Goal: Check status: Check status

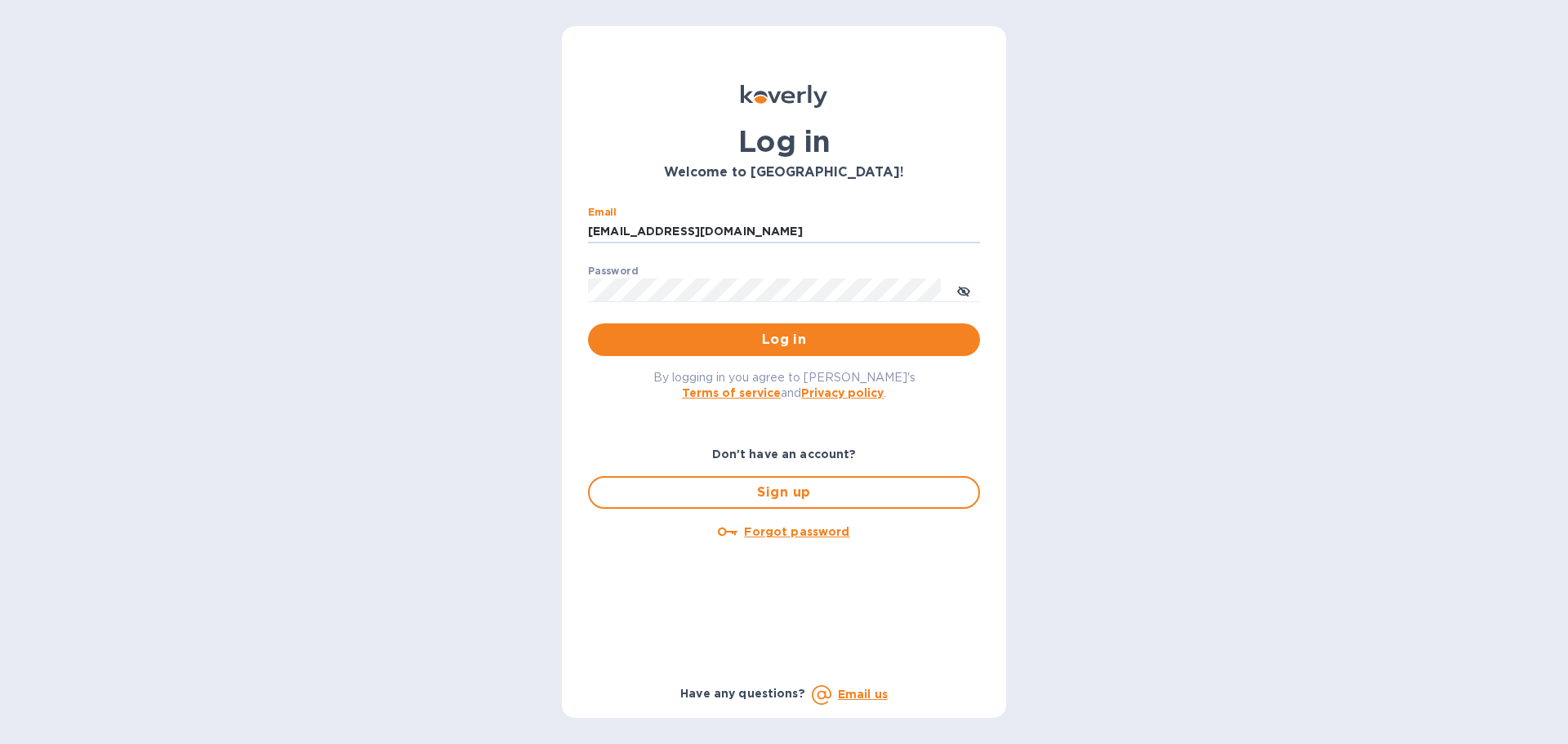
drag, startPoint x: 727, startPoint y: 238, endPoint x: 392, endPoint y: 231, distance: 335.1
click at [412, 233] on div "Log in Welcome to [GEOGRAPHIC_DATA]! Email [EMAIL_ADDRESS][DOMAIN_NAME] ​ Passw…" at bounding box center [784, 372] width 1568 height 744
type input "[EMAIL_ADDRESS][DOMAIN_NAME]"
click at [703, 343] on span "Log in" at bounding box center [784, 339] width 366 height 20
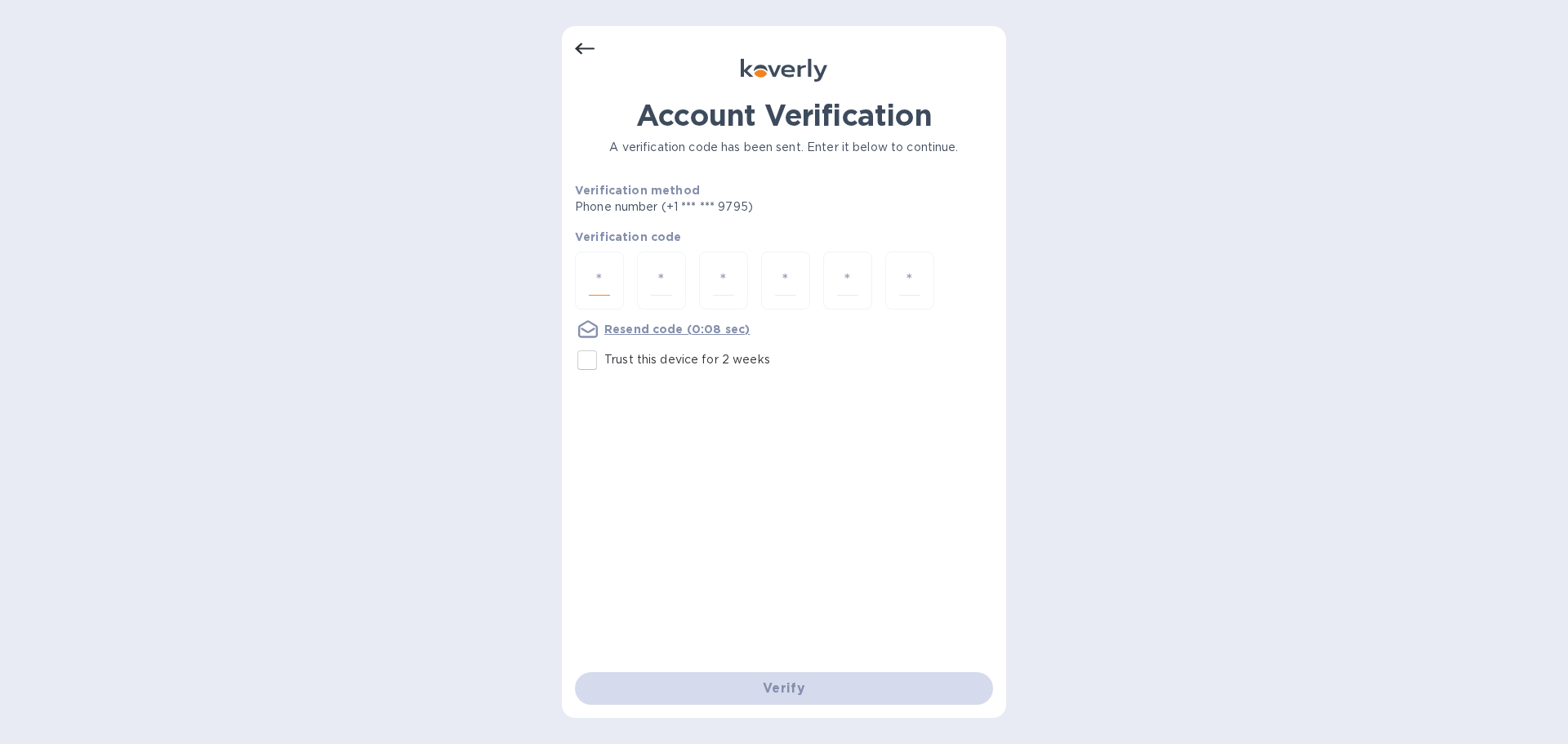
click at [595, 278] on input "number" at bounding box center [599, 280] width 22 height 30
type input "1"
type input "5"
type input "9"
type input "3"
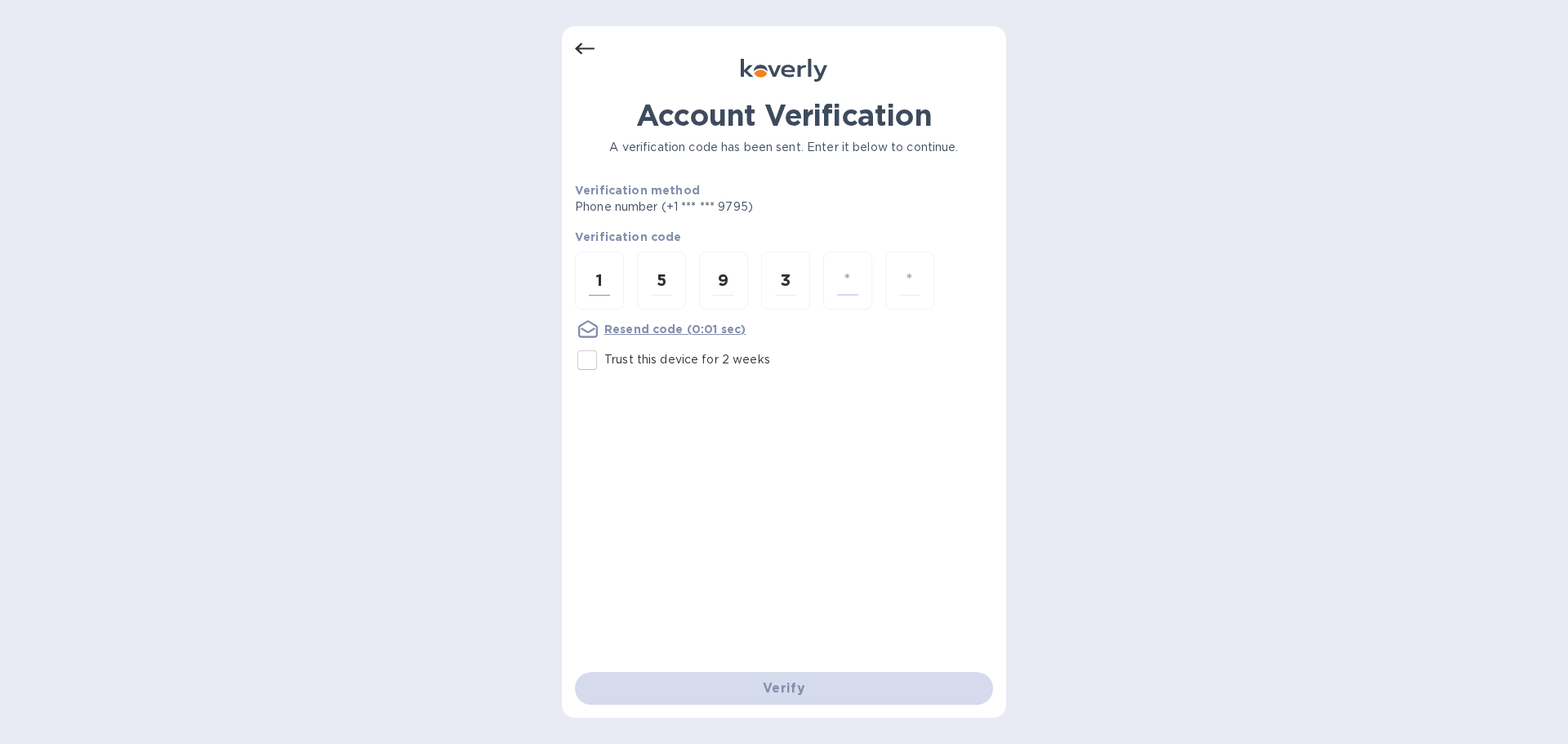
type input "4"
type input "7"
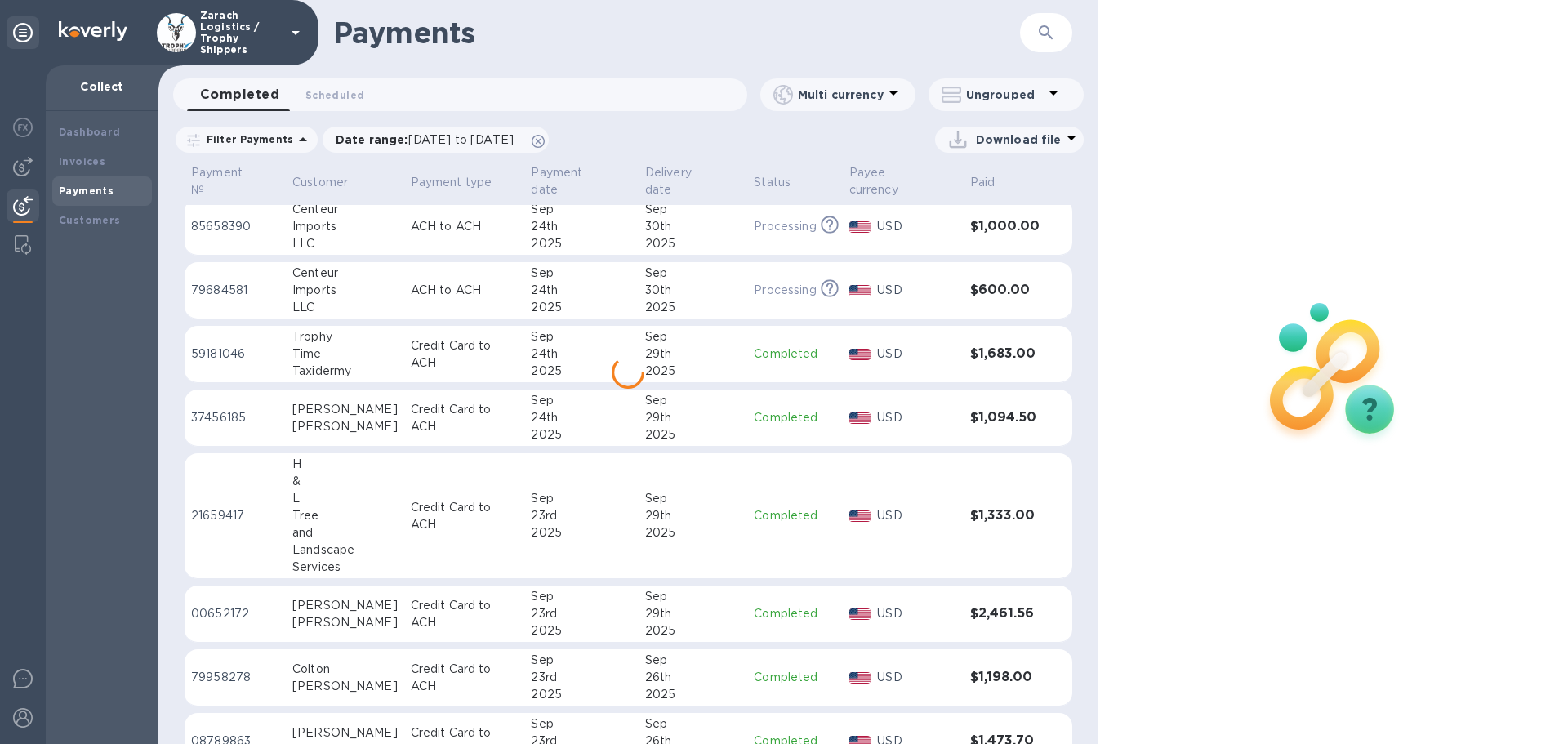
scroll to position [797, 0]
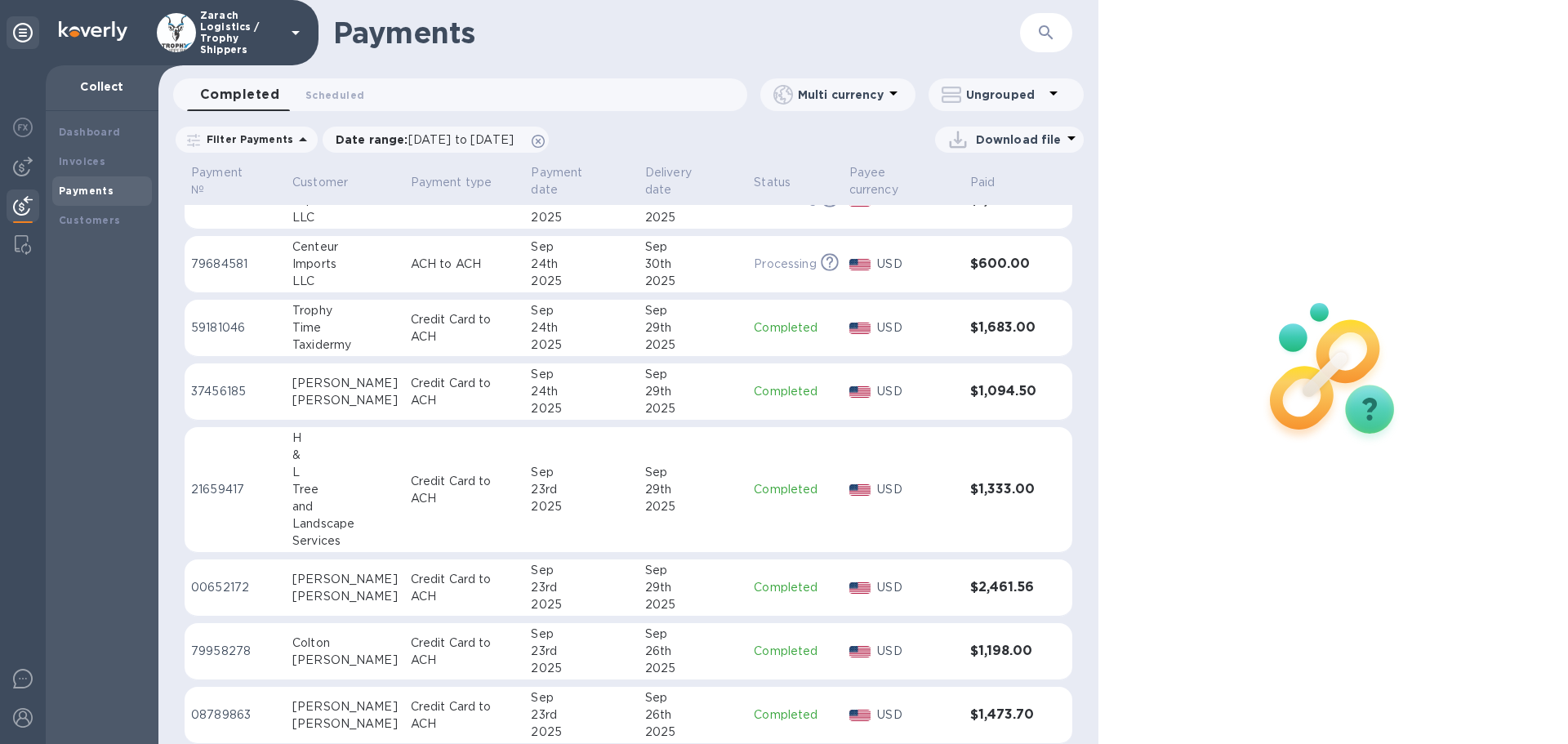
drag, startPoint x: 233, startPoint y: 571, endPoint x: 285, endPoint y: 555, distance: 54.4
click at [233, 579] on p "00652172" at bounding box center [235, 588] width 88 height 17
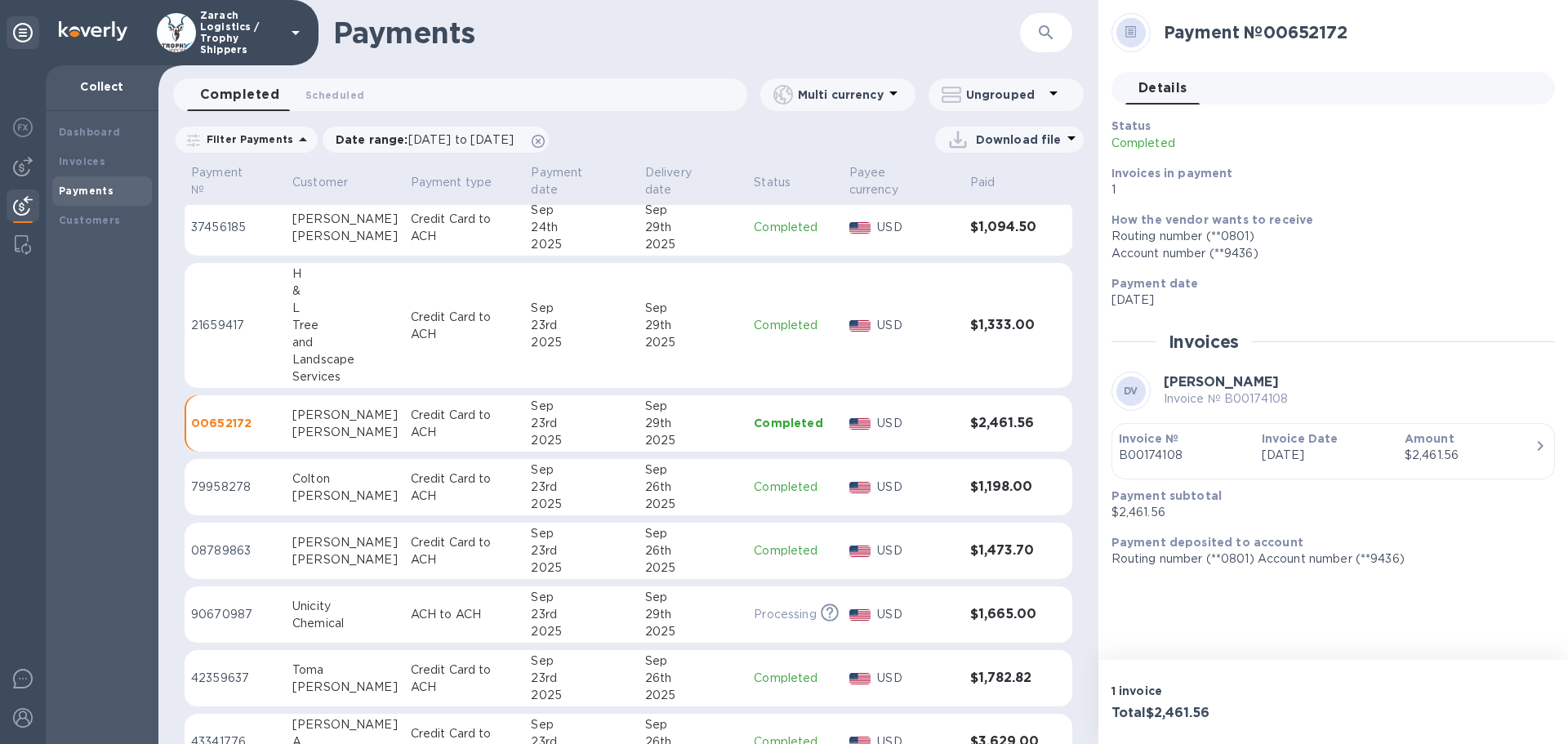
scroll to position [961, 0]
click at [232, 220] on p "37456185" at bounding box center [235, 229] width 88 height 17
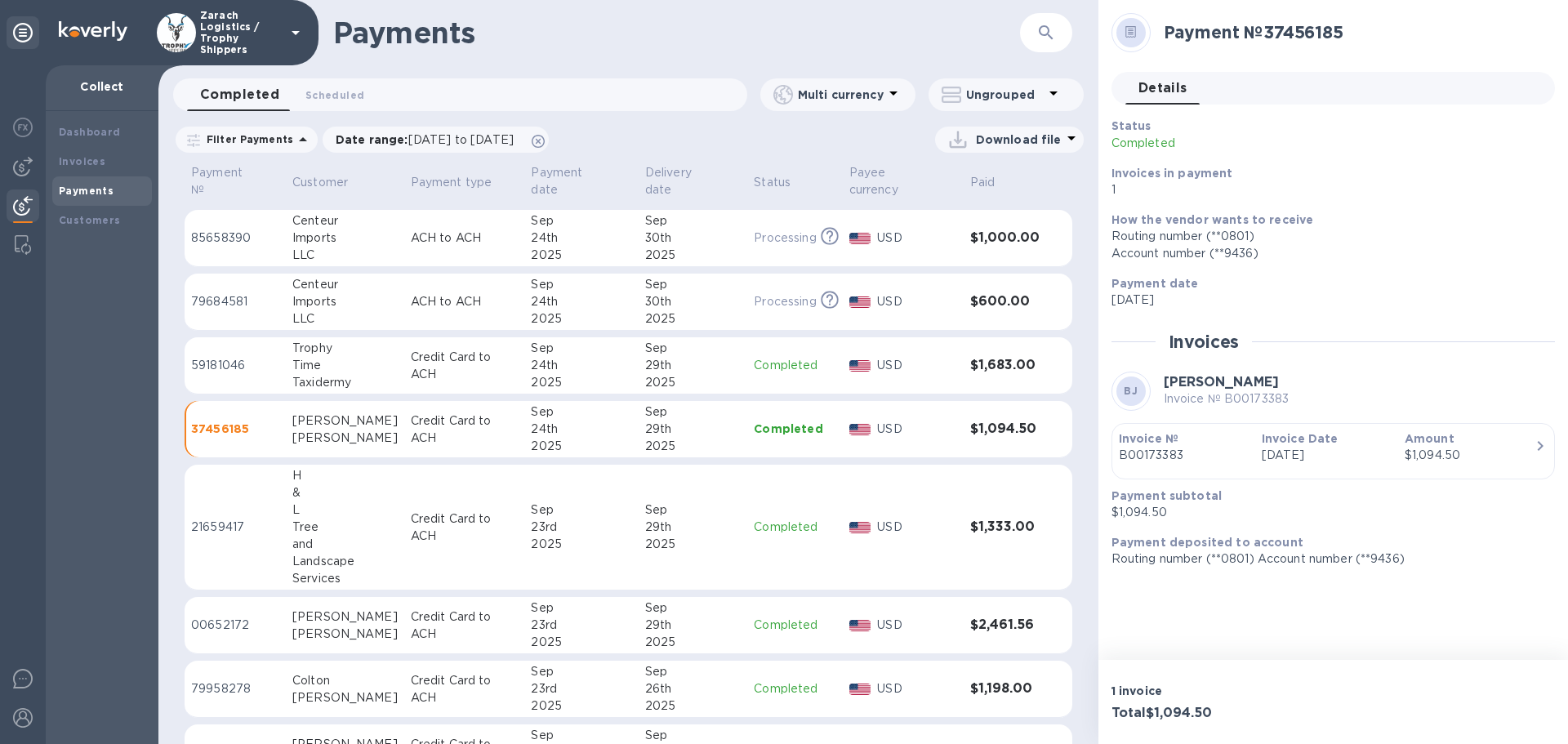
scroll to position [716, 0]
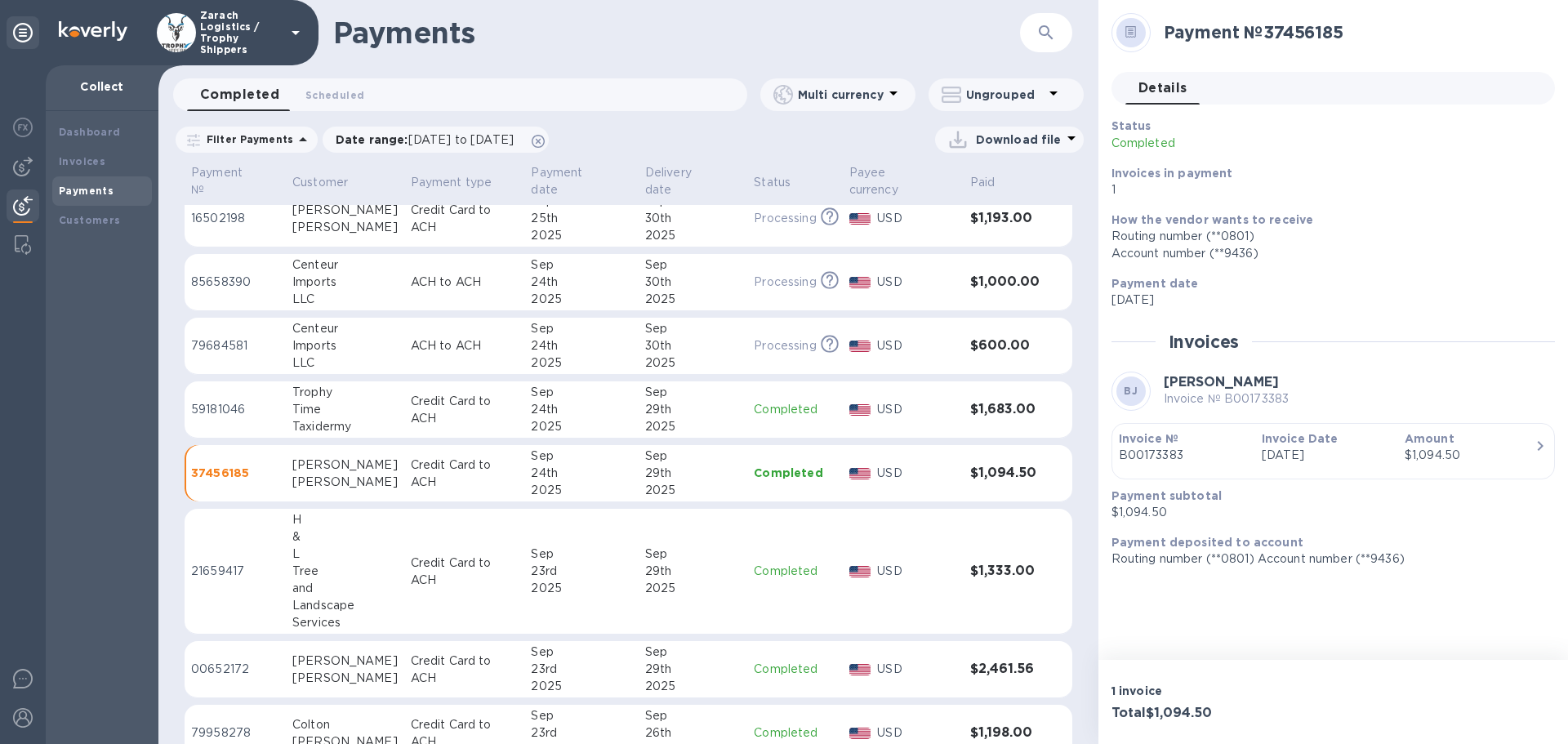
click at [239, 401] on p "59181046" at bounding box center [235, 410] width 88 height 17
click at [217, 563] on p "21659417" at bounding box center [235, 571] width 88 height 17
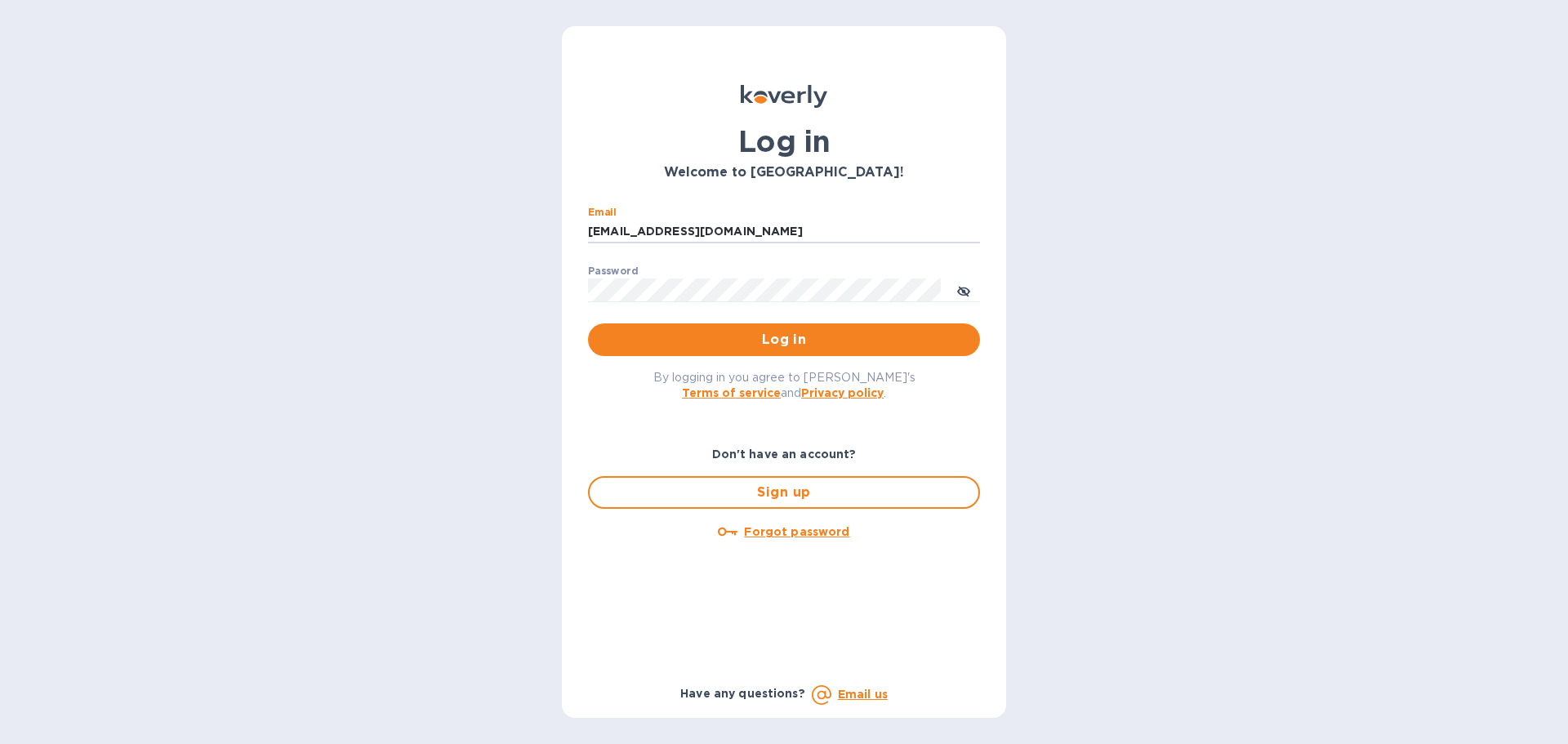
drag, startPoint x: 745, startPoint y: 231, endPoint x: 556, endPoint y: 228, distance: 189.0
click at [556, 228] on div "Log in Welcome to Koverly! Email ssinger@intlfreight.net ​ Password ​ Log in By…" at bounding box center [784, 372] width 1568 height 744
